Goal: Task Accomplishment & Management: Use online tool/utility

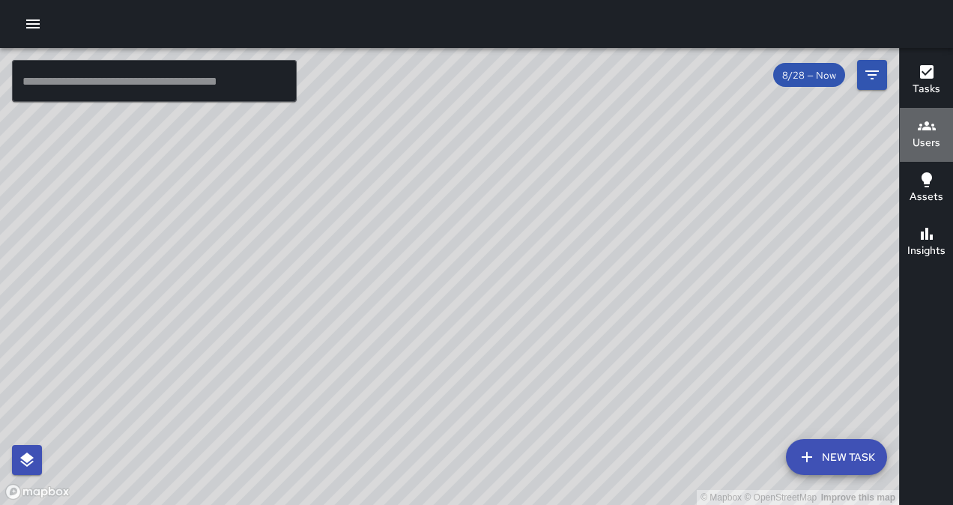
click at [932, 136] on h6 "Users" at bounding box center [926, 143] width 28 height 16
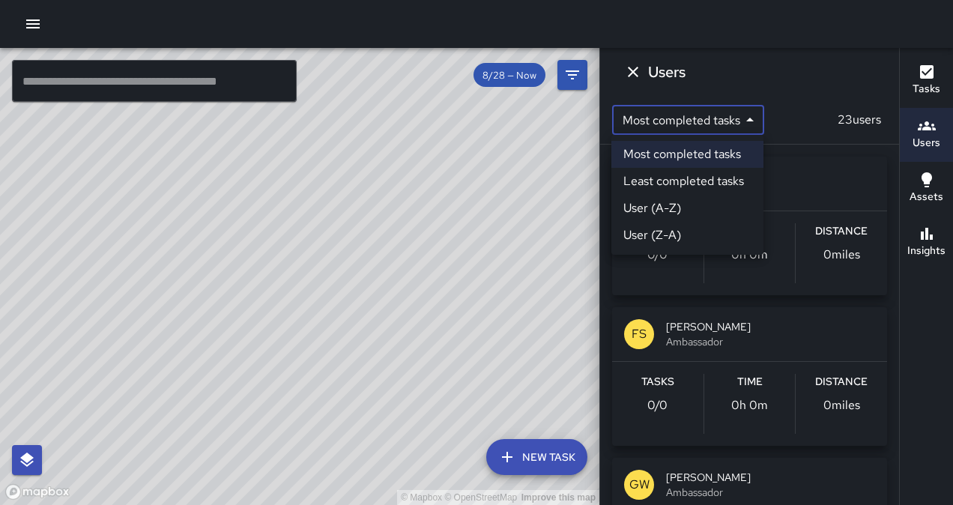
click at [719, 127] on body "© Mapbox © OpenStreetMap Improve this map ​ New Task 8/28 — Now Map Layers Task…" at bounding box center [476, 252] width 953 height 505
click at [718, 178] on li "Least completed tasks" at bounding box center [687, 181] width 152 height 27
type input "*"
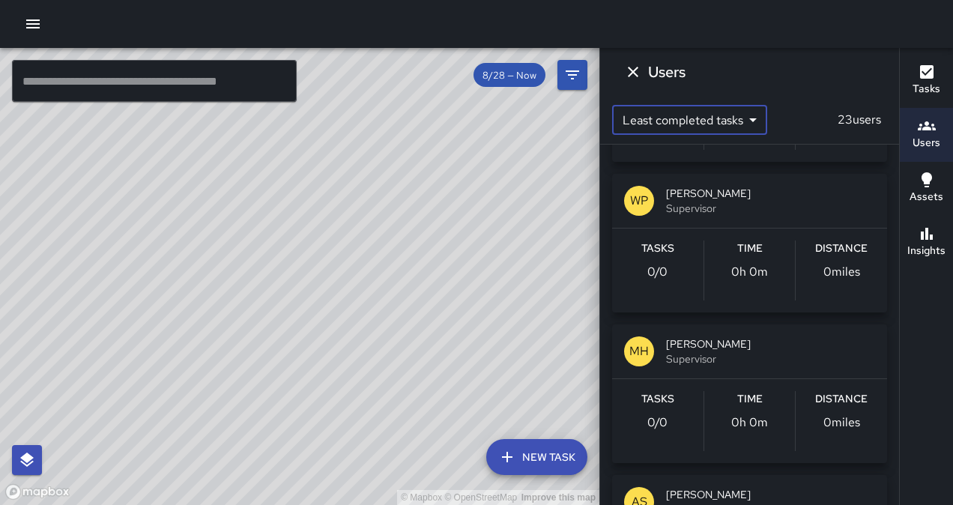
scroll to position [2741, 0]
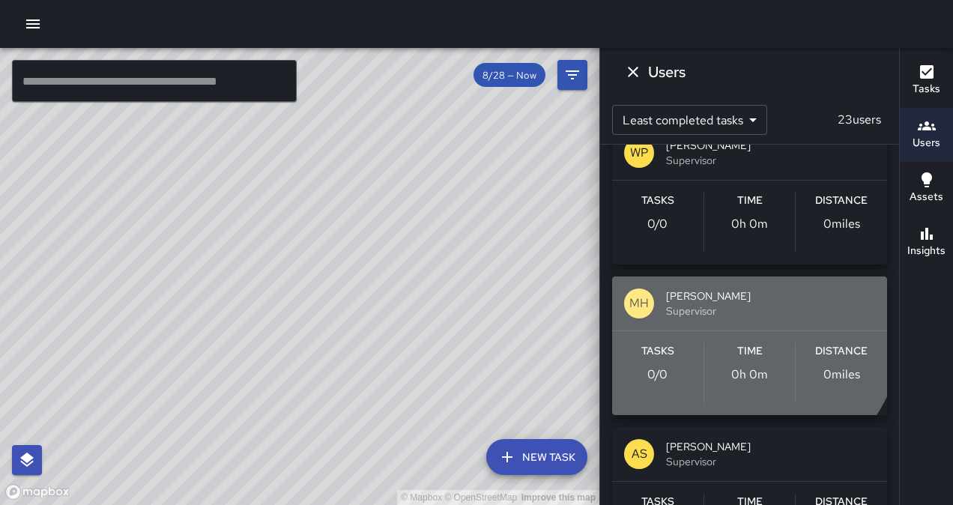
click at [709, 304] on span "Supervisor" at bounding box center [770, 310] width 209 height 15
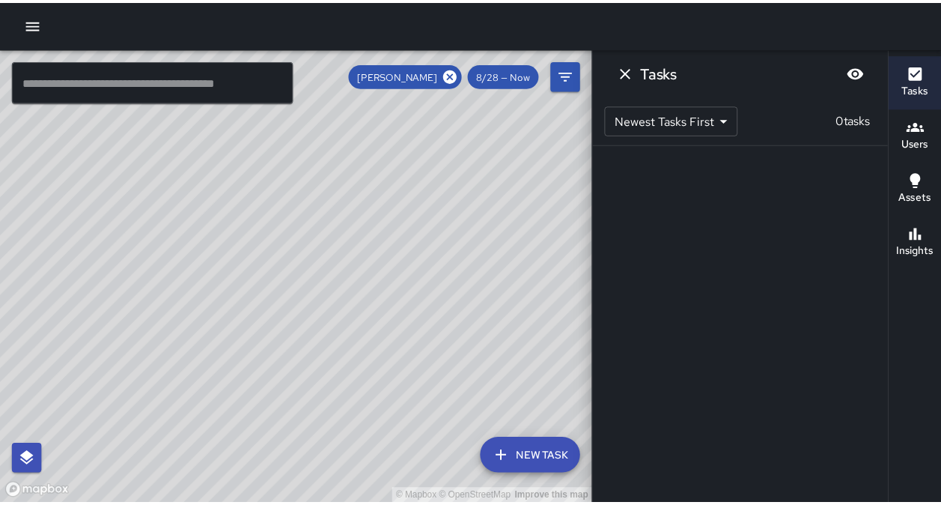
scroll to position [0, 0]
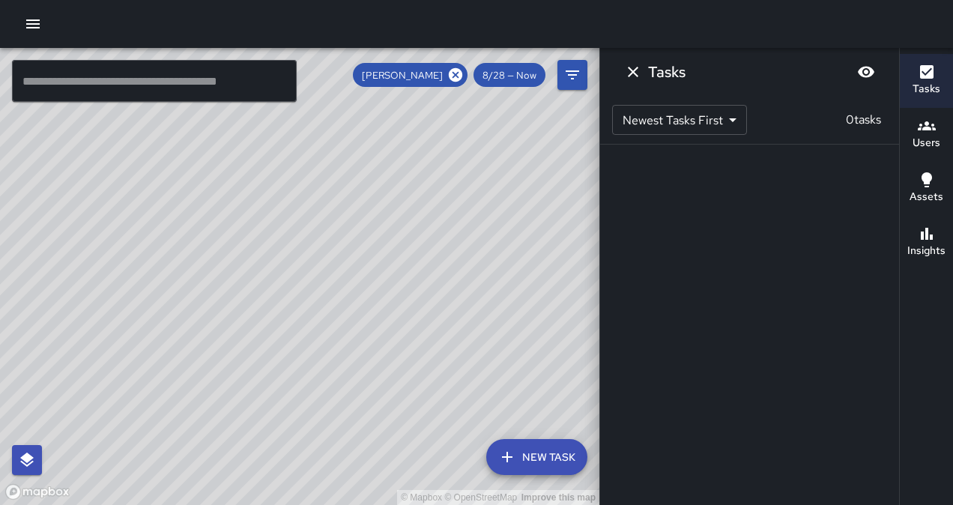
click at [506, 82] on div "8/28 — Now" at bounding box center [509, 75] width 72 height 24
click at [509, 75] on span "8/28 — Now" at bounding box center [509, 75] width 72 height 13
click at [568, 84] on button "Filters" at bounding box center [572, 75] width 30 height 30
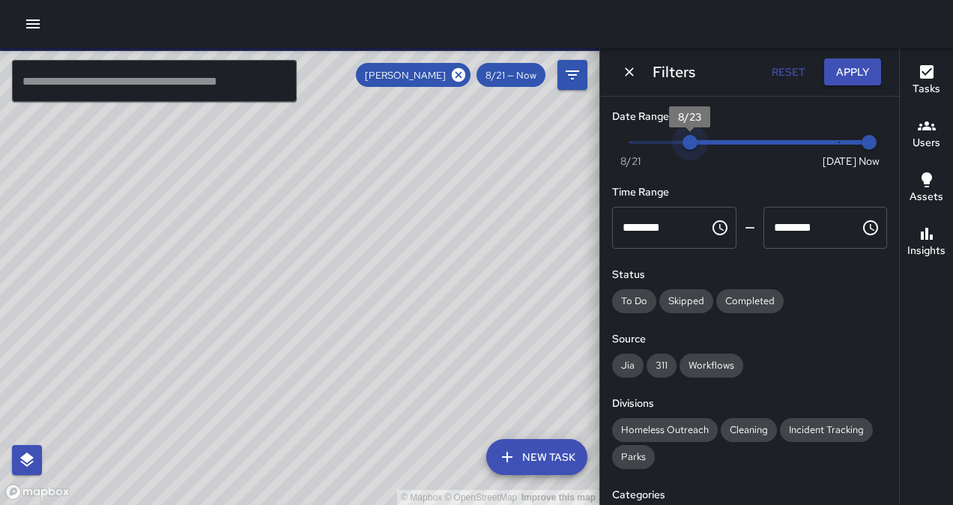
type input "*"
drag, startPoint x: 825, startPoint y: 145, endPoint x: 613, endPoint y: 133, distance: 213.0
click at [613, 133] on div "Now [DATE] [DATE] 7:33 am" at bounding box center [749, 151] width 275 height 41
click at [22, 27] on button "button" at bounding box center [33, 24] width 30 height 30
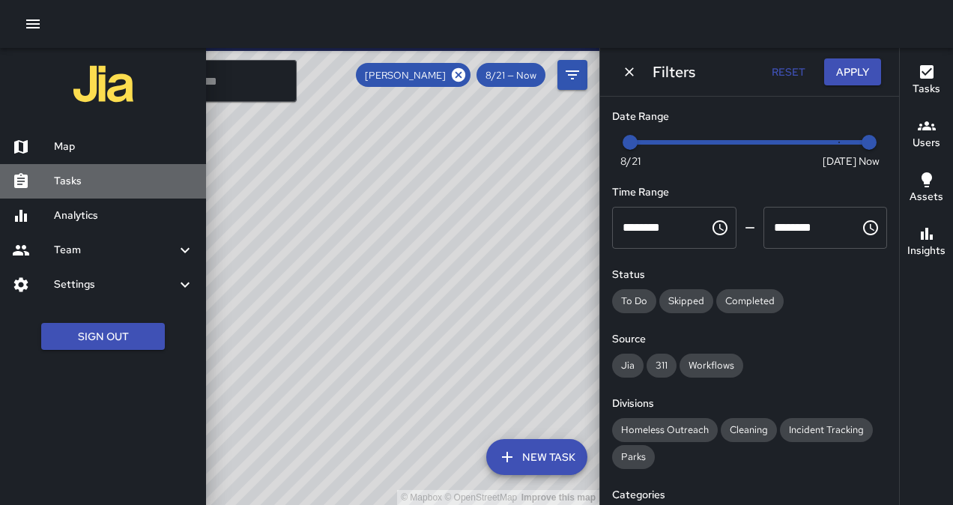
click at [75, 177] on h6 "Tasks" at bounding box center [124, 181] width 140 height 16
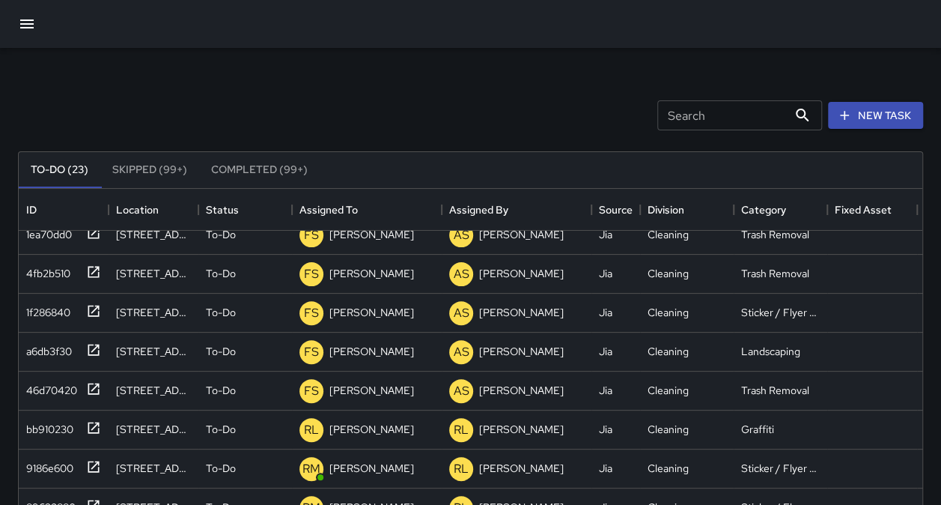
scroll to position [294, 0]
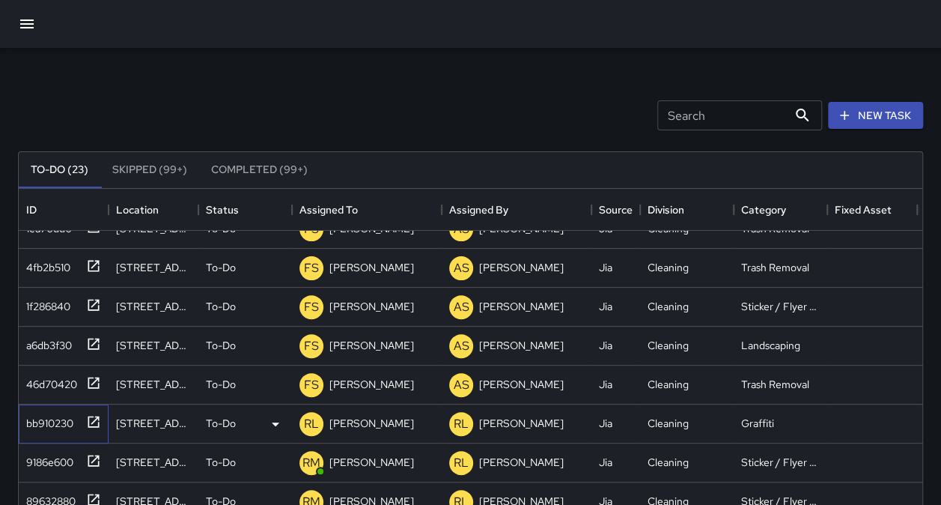
click at [35, 425] on div "bb910230" at bounding box center [46, 420] width 53 height 21
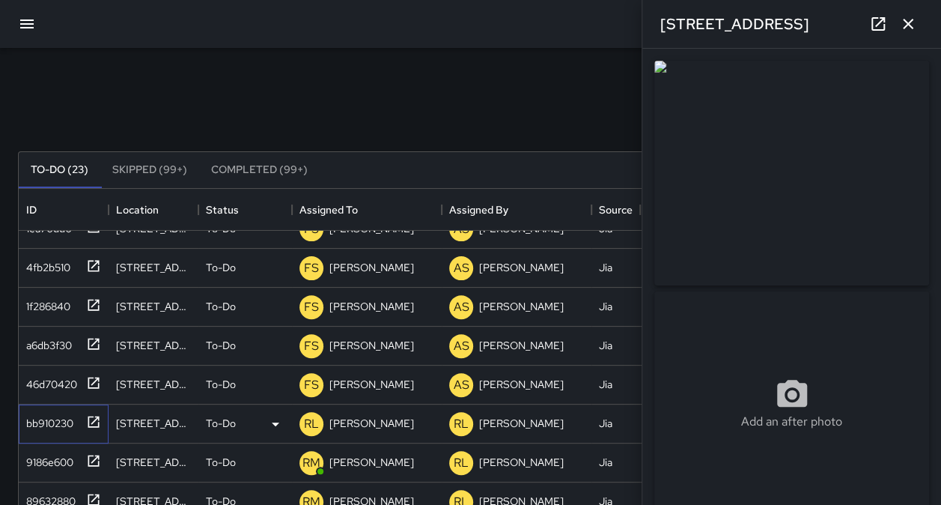
type input "**********"
click at [52, 466] on div "9186e600" at bounding box center [46, 459] width 53 height 21
click at [57, 490] on div "89632880" at bounding box center [47, 498] width 55 height 21
click at [909, 19] on icon "button" at bounding box center [909, 24] width 18 height 18
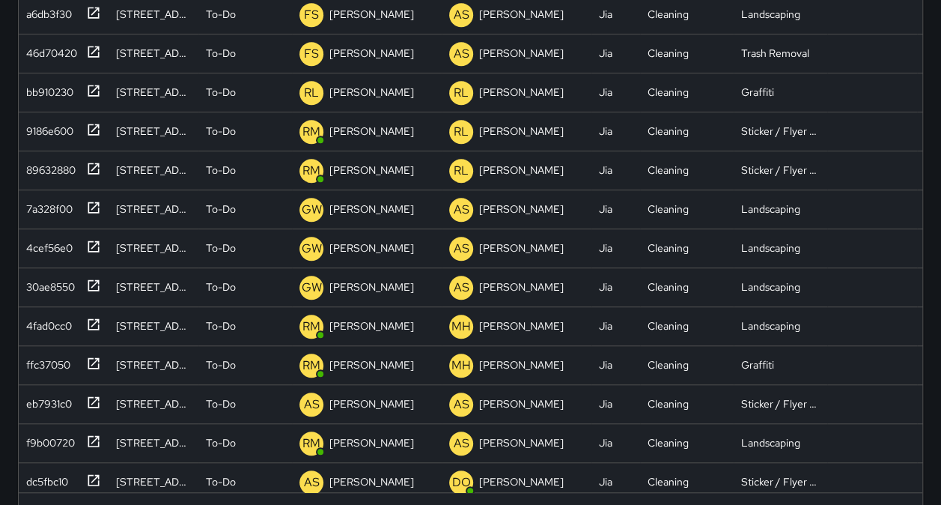
scroll to position [315, 0]
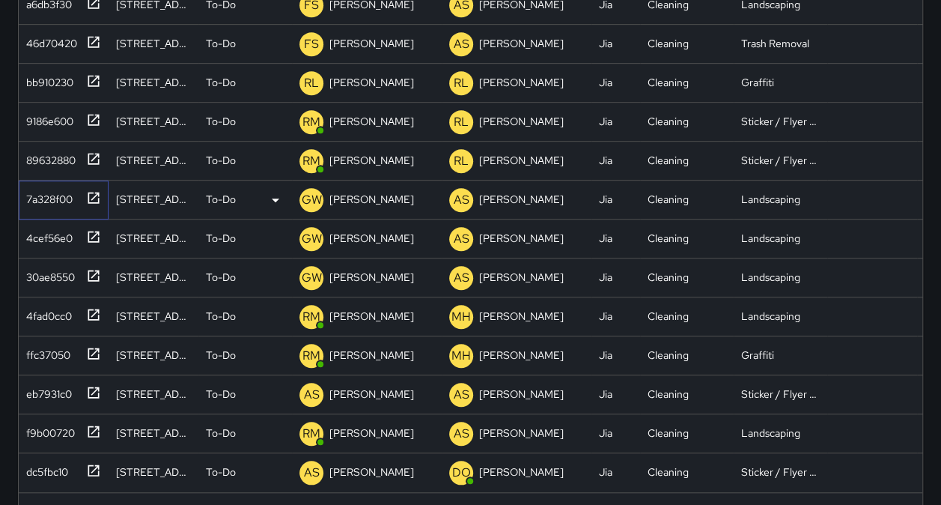
click at [67, 189] on div "7a328f00" at bounding box center [46, 196] width 52 height 21
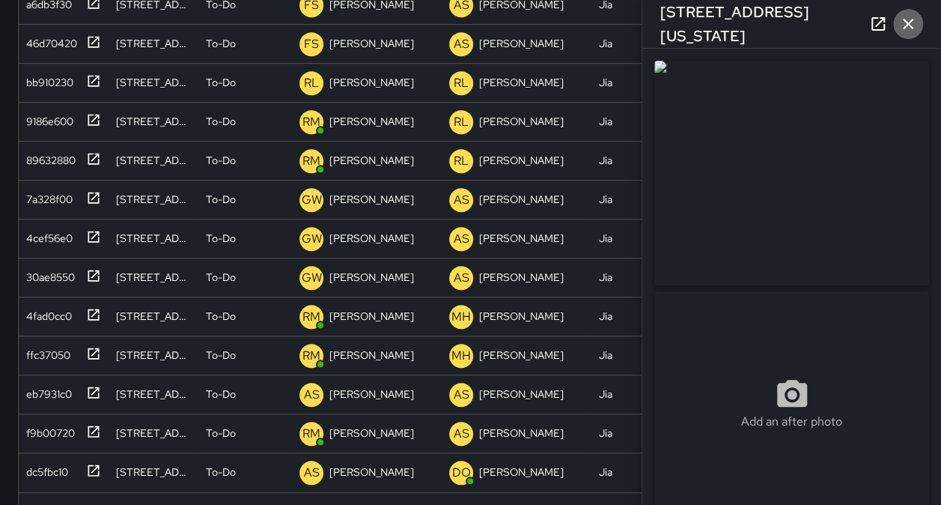
click at [917, 27] on button "button" at bounding box center [909, 24] width 30 height 30
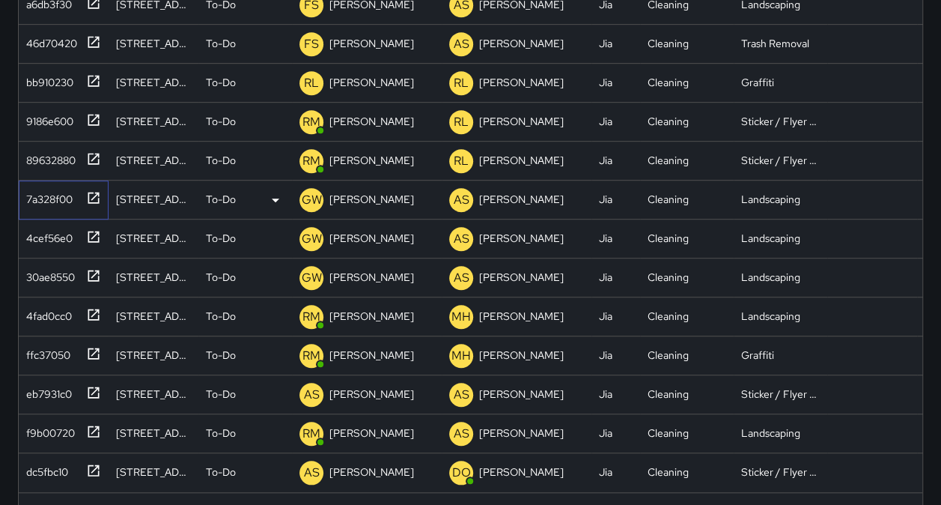
click at [67, 192] on div "7a328f00" at bounding box center [46, 196] width 52 height 21
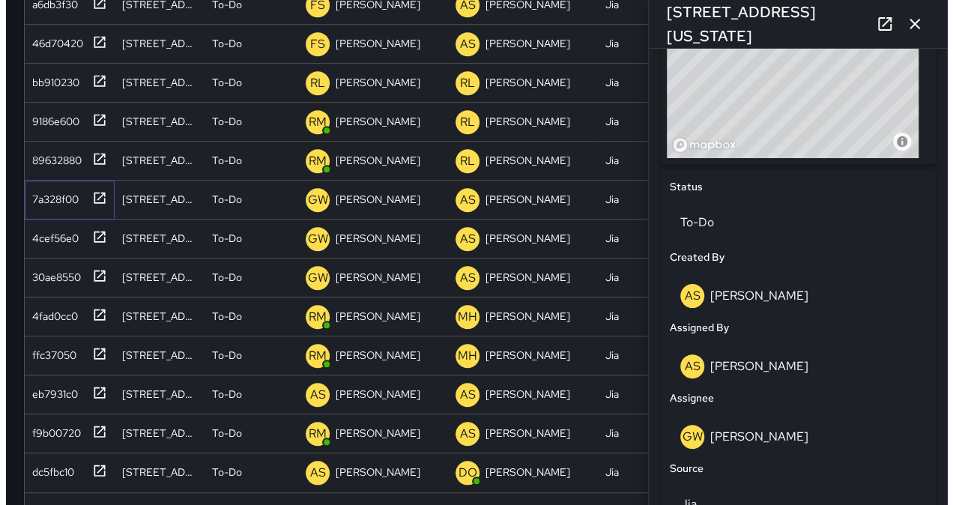
scroll to position [583, 0]
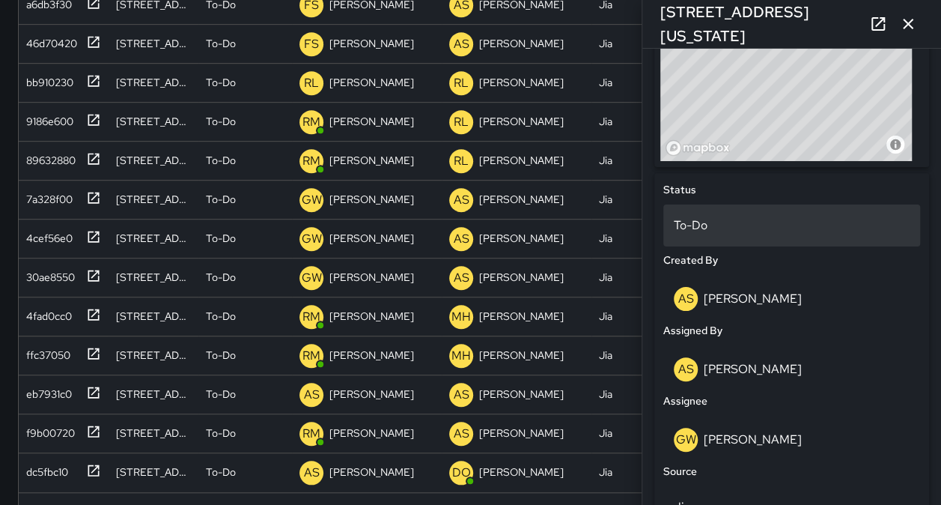
click at [767, 233] on p "To-Do" at bounding box center [792, 225] width 236 height 18
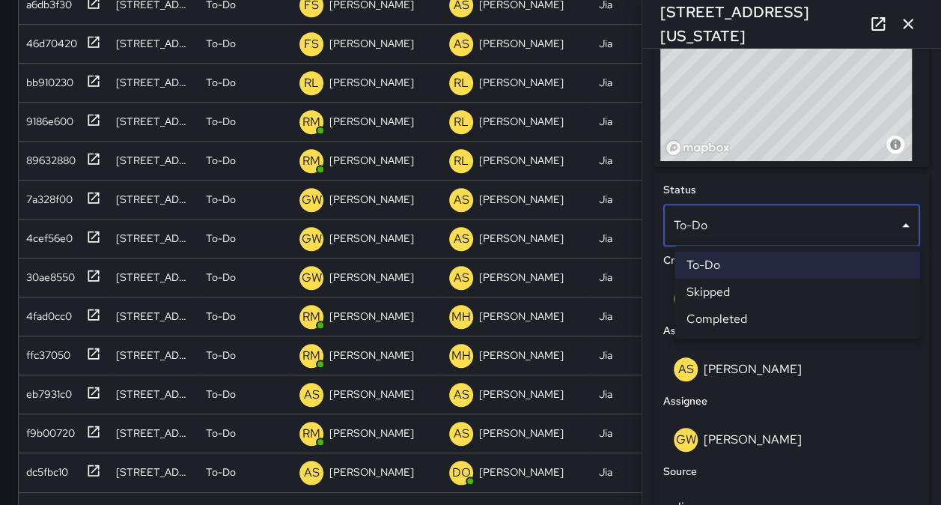
scroll to position [12, 12]
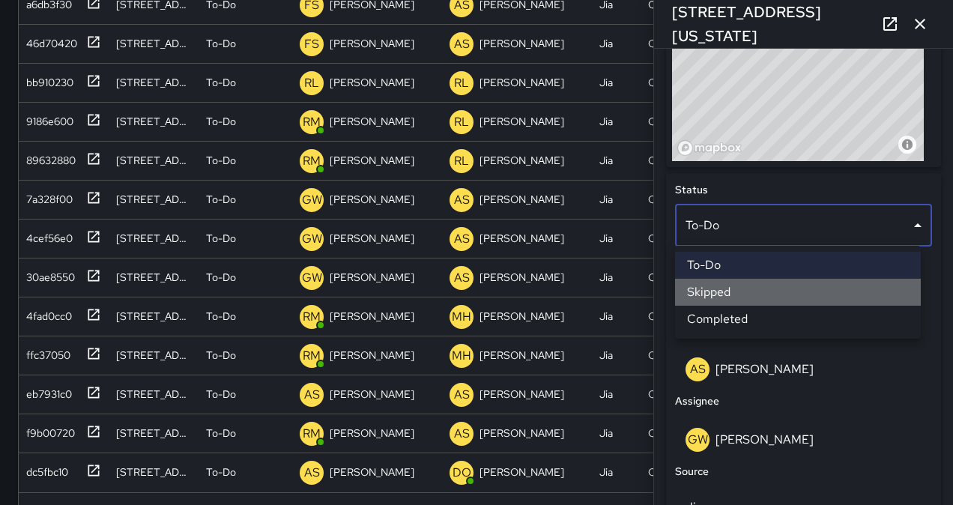
click at [768, 292] on li "Skipped" at bounding box center [798, 292] width 246 height 27
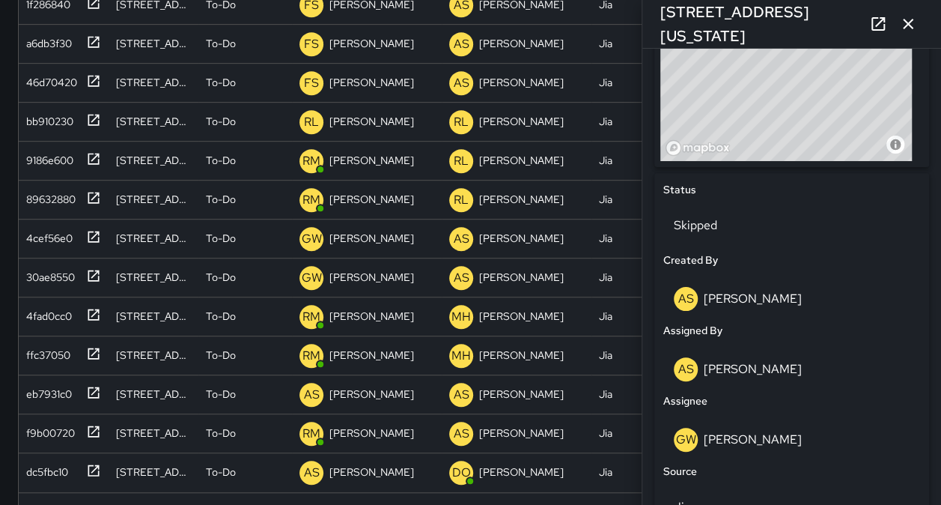
scroll to position [276, 0]
click at [88, 231] on icon at bounding box center [93, 236] width 11 height 11
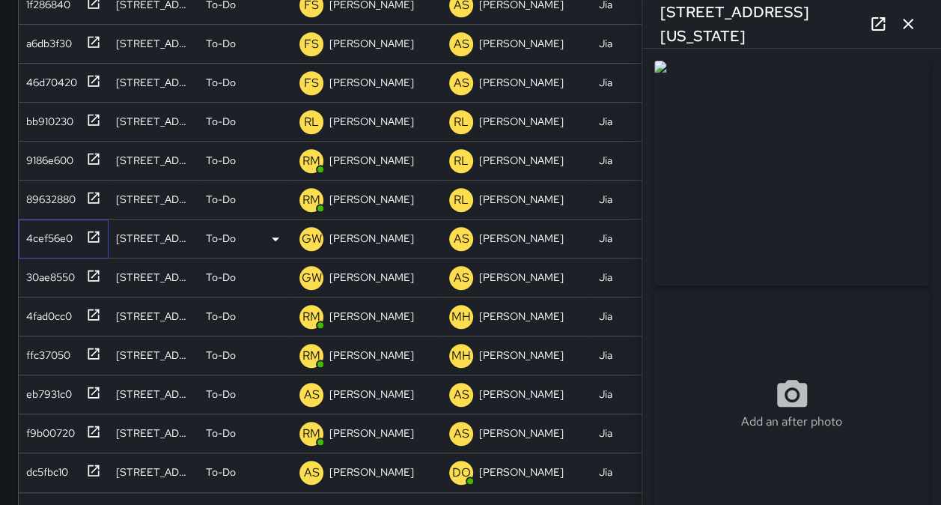
type input "**********"
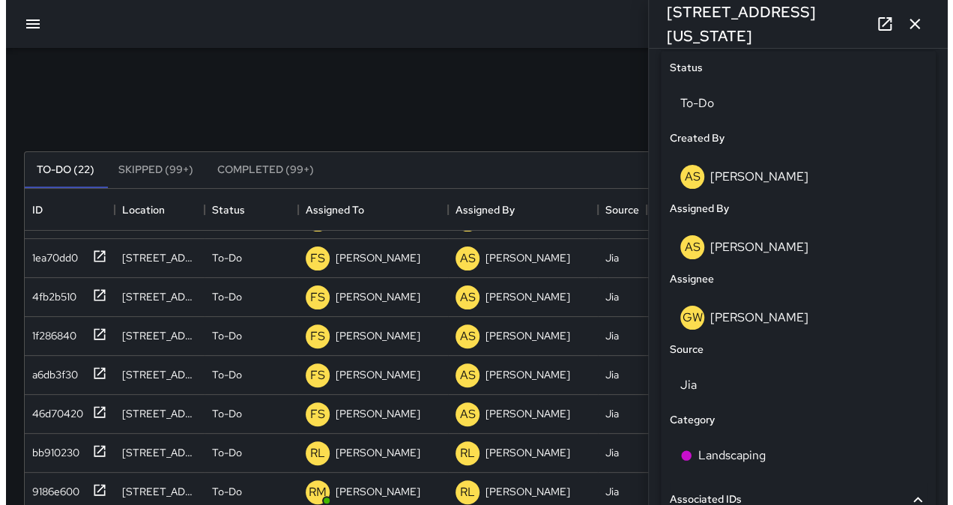
scroll to position [724, 0]
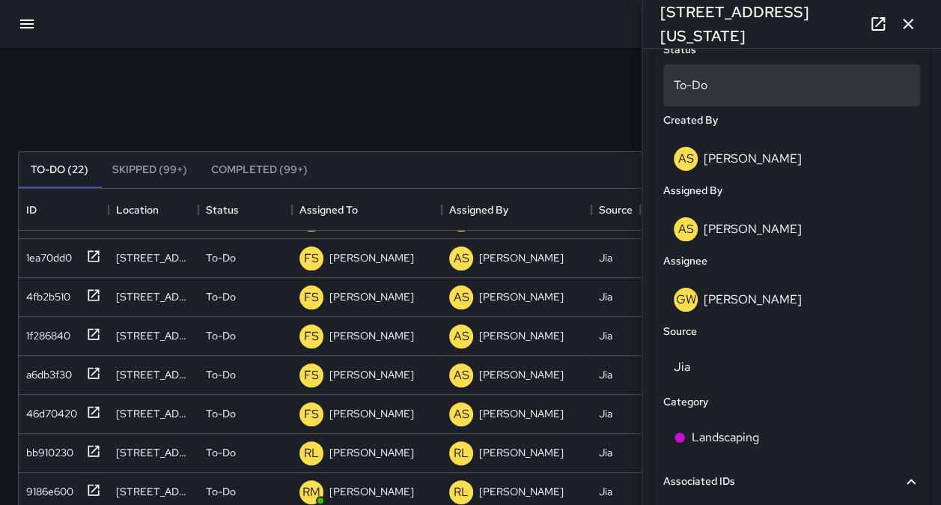
click at [771, 100] on div "To-Do" at bounding box center [792, 85] width 257 height 42
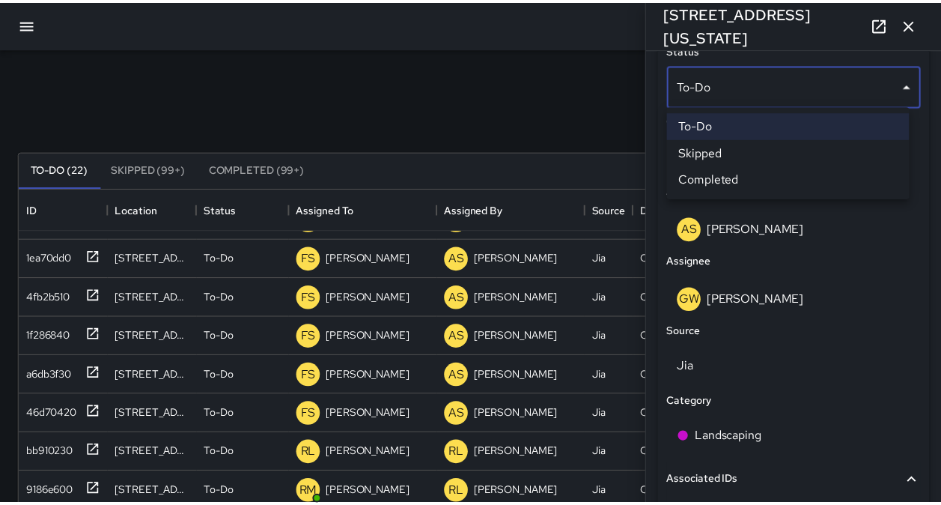
scroll to position [12, 12]
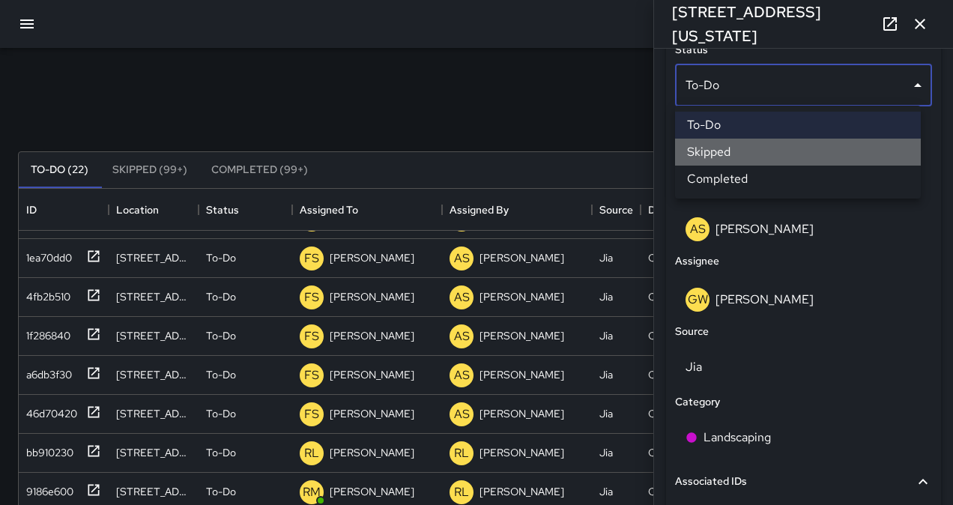
click at [777, 158] on li "Skipped" at bounding box center [798, 152] width 246 height 27
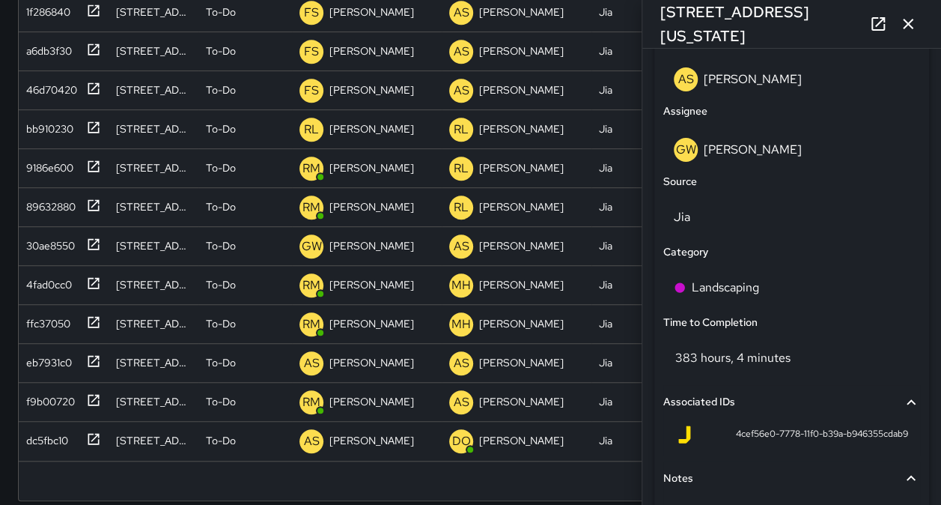
scroll to position [358, 0]
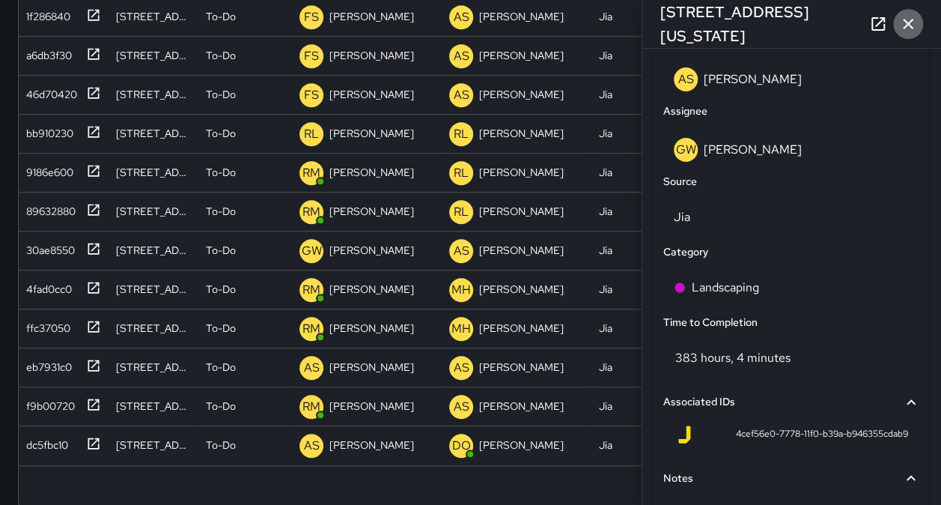
click at [910, 25] on icon "button" at bounding box center [908, 24] width 10 height 10
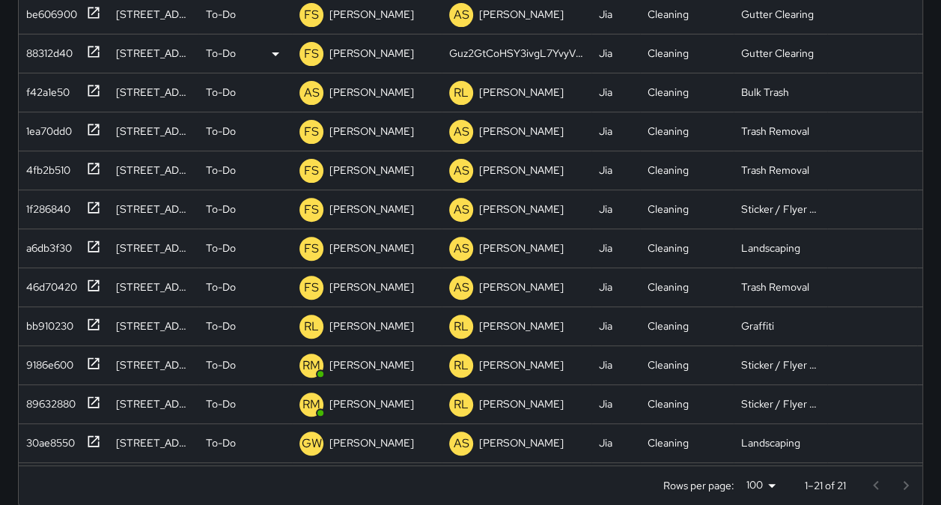
scroll to position [58, 0]
